Goal: Task Accomplishment & Management: Manage account settings

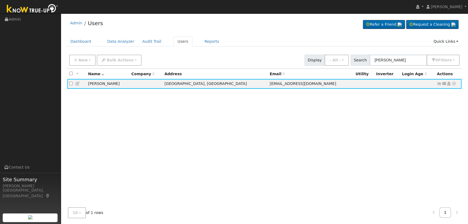
drag, startPoint x: 348, startPoint y: 52, endPoint x: 319, endPoint y: 43, distance: 30.7
click at [315, 44] on div "Admin Users Refer a Friend Request a Cleaning" at bounding box center [265, 119] width 402 height 206
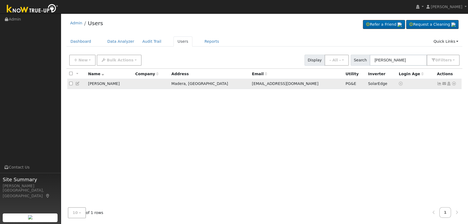
click at [440, 83] on icon at bounding box center [439, 84] width 5 height 4
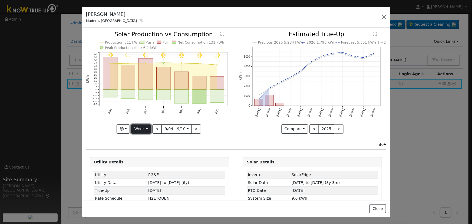
click at [142, 129] on button "Week" at bounding box center [141, 128] width 20 height 9
click at [383, 16] on button "button" at bounding box center [384, 17] width 8 height 8
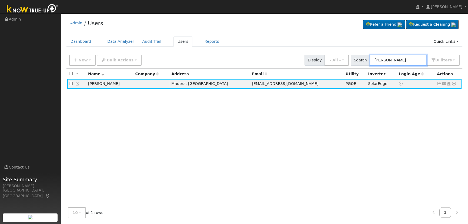
drag, startPoint x: 413, startPoint y: 61, endPoint x: 363, endPoint y: 55, distance: 50.4
click at [363, 55] on div "Search [PERSON_NAME] 0 Filter s Role Show - All - Show Leads Admin Billing Admi…" at bounding box center [405, 60] width 109 height 11
paste input "[PERSON_NAME] and [PERSON_NAME]"
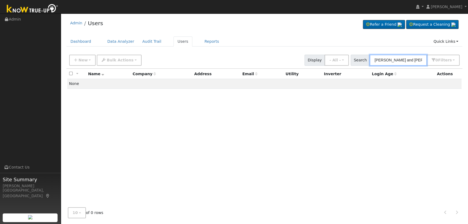
drag, startPoint x: 408, startPoint y: 60, endPoint x: 254, endPoint y: 45, distance: 155.1
click at [268, 54] on div "New Add User Quick Add Quick Connect Quick Convert Lead Bulk Actions Send Email…" at bounding box center [264, 59] width 393 height 13
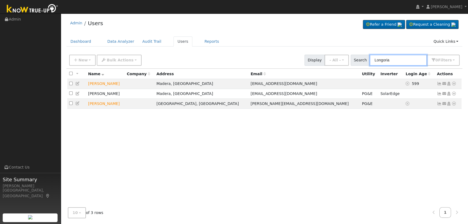
type input "Longoria"
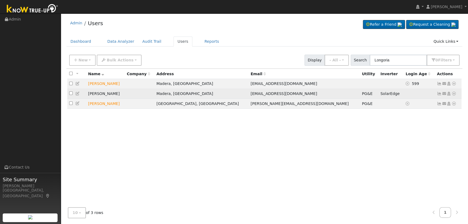
click at [76, 93] on icon at bounding box center [77, 94] width 5 height 4
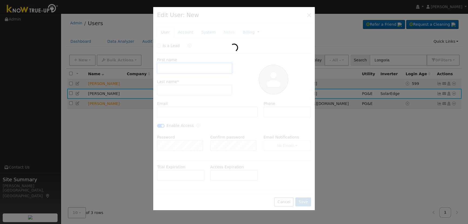
type input "[DATE]"
type input "[PERSON_NAME]"
type input "Longoria"
type input "[EMAIL_ADDRESS][DOMAIN_NAME]"
type input "559.706.6393"
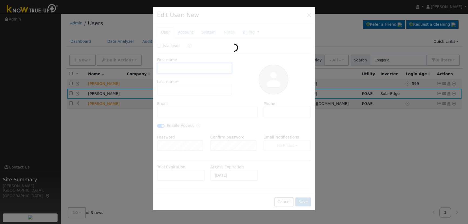
checkbox input "true"
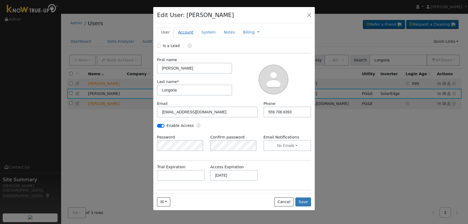
click at [187, 29] on link "Account" at bounding box center [186, 32] width 24 height 10
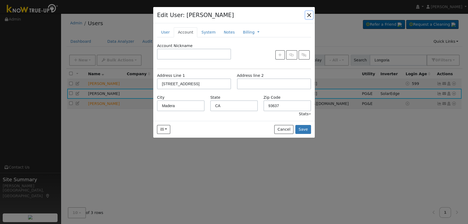
click at [310, 14] on button "button" at bounding box center [310, 15] width 8 height 8
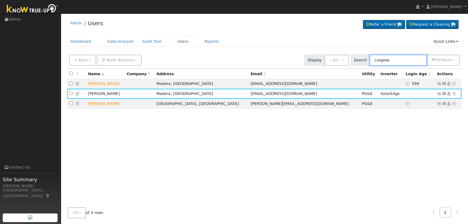
click at [397, 63] on input "Longoria" at bounding box center [398, 60] width 57 height 11
drag, startPoint x: 399, startPoint y: 61, endPoint x: 349, endPoint y: 58, distance: 50.4
click at [349, 58] on div "New Add User Quick Add Quick Connect Quick Convert Lead Bulk Actions Send Email…" at bounding box center [264, 59] width 393 height 13
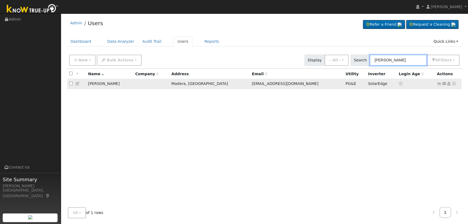
type input "[PERSON_NAME]"
click at [440, 85] on icon at bounding box center [439, 84] width 5 height 4
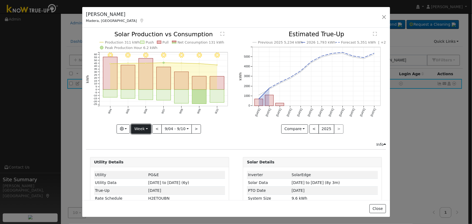
click at [145, 128] on button "Week" at bounding box center [141, 128] width 20 height 9
click at [147, 141] on link "Day" at bounding box center [150, 140] width 38 height 8
type input "[DATE]"
